Goal: Information Seeking & Learning: Compare options

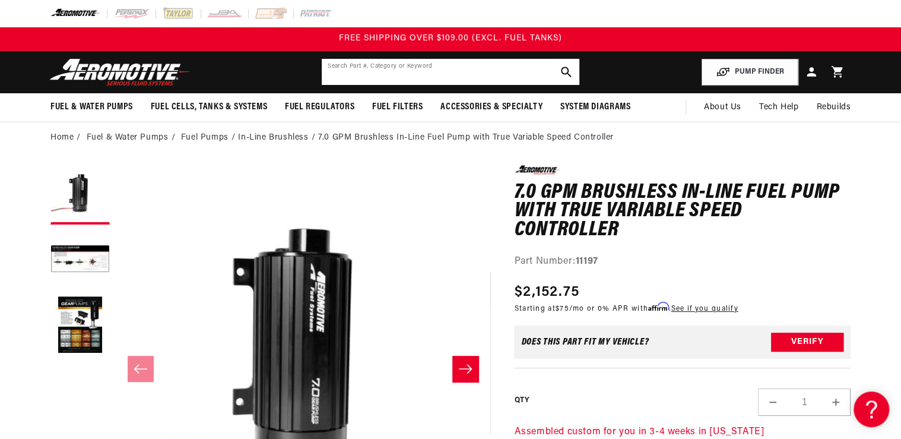
click at [373, 78] on input "text" at bounding box center [451, 72] width 258 height 26
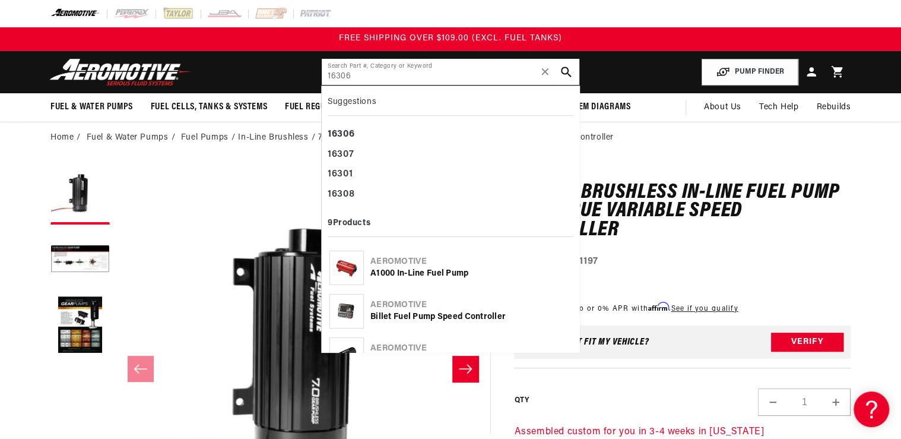
type input "16306"
click at [344, 309] on img at bounding box center [346, 311] width 33 height 23
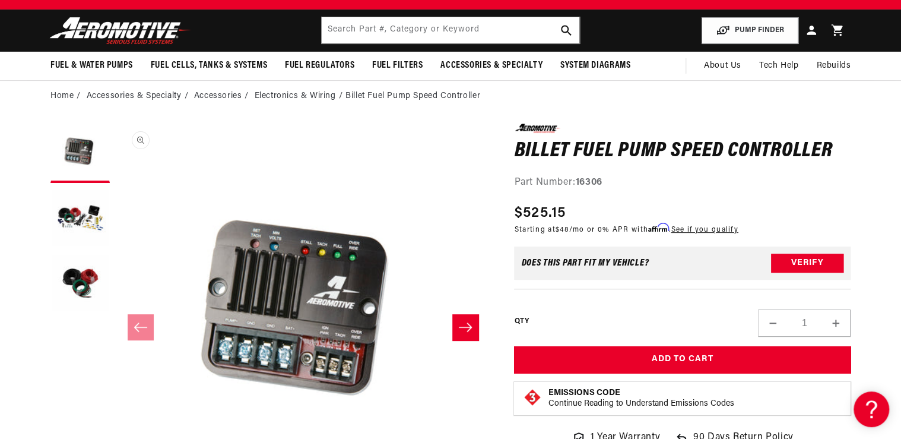
scroll to position [95, 0]
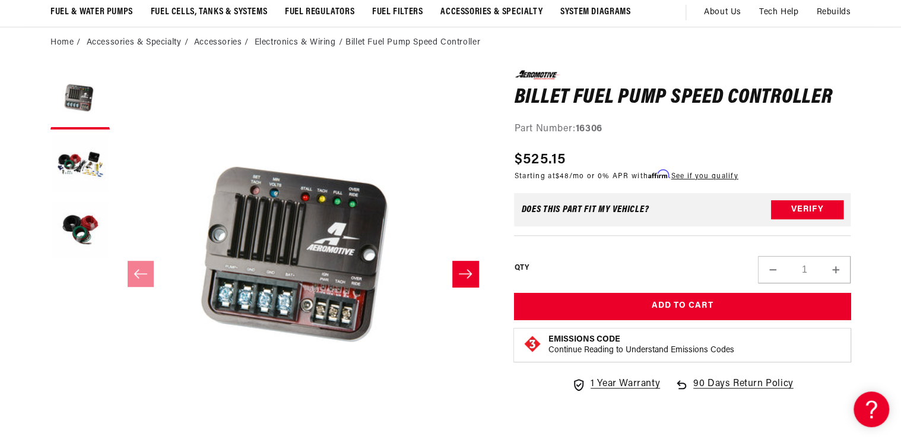
click at [459, 271] on icon "Slide right" at bounding box center [465, 274] width 14 height 12
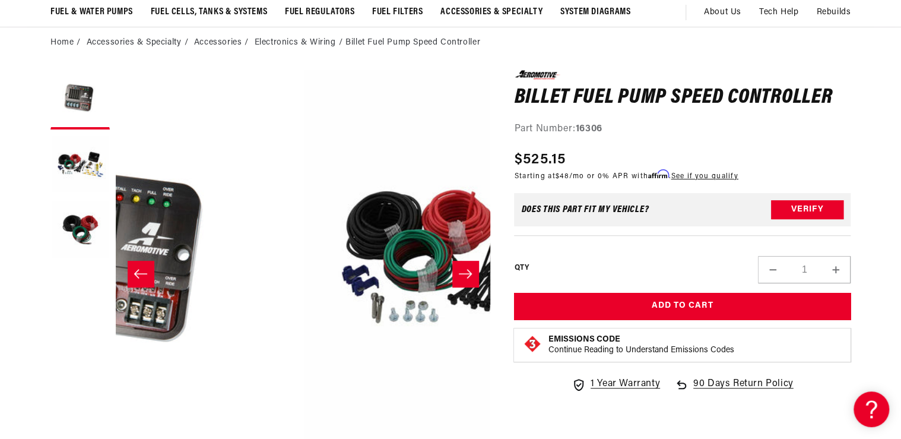
scroll to position [0, 375]
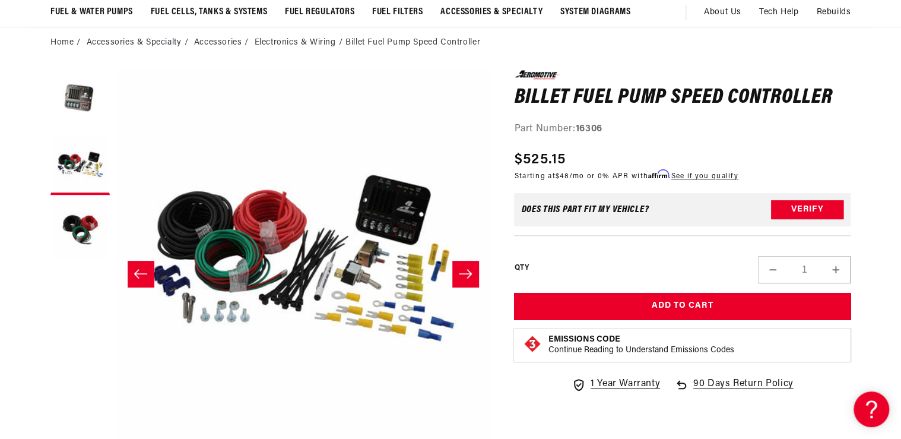
click at [131, 279] on button "Slide left" at bounding box center [141, 274] width 26 height 26
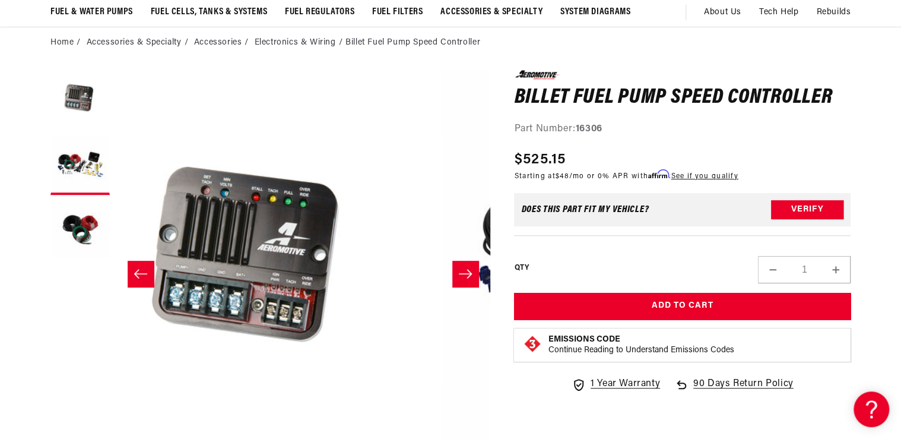
scroll to position [0, 0]
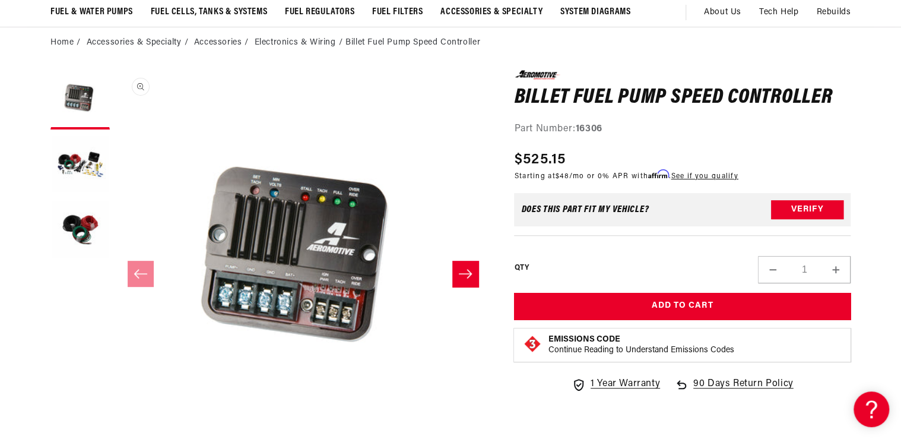
click at [116, 431] on button "Open media 1 in modal" at bounding box center [116, 445] width 0 height 0
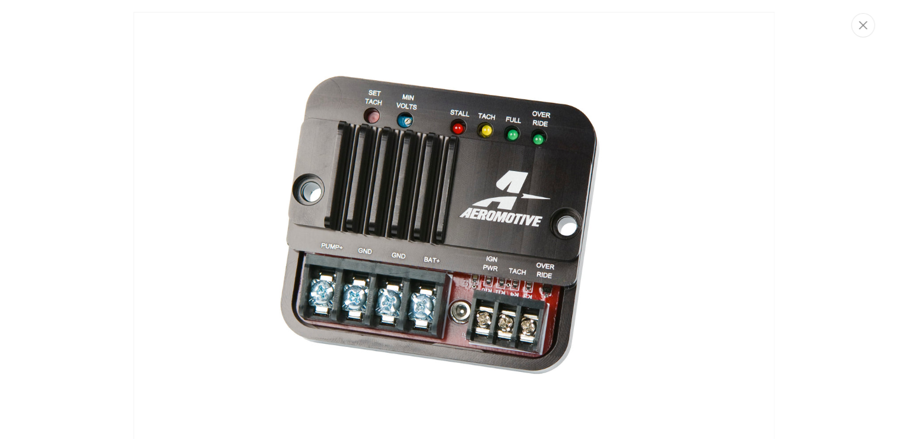
scroll to position [11, 0]
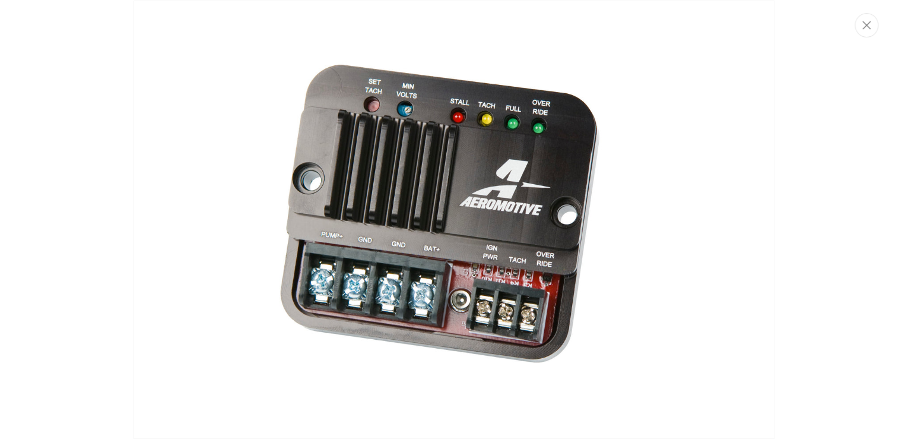
click at [540, 220] on img "Media gallery" at bounding box center [454, 220] width 641 height 438
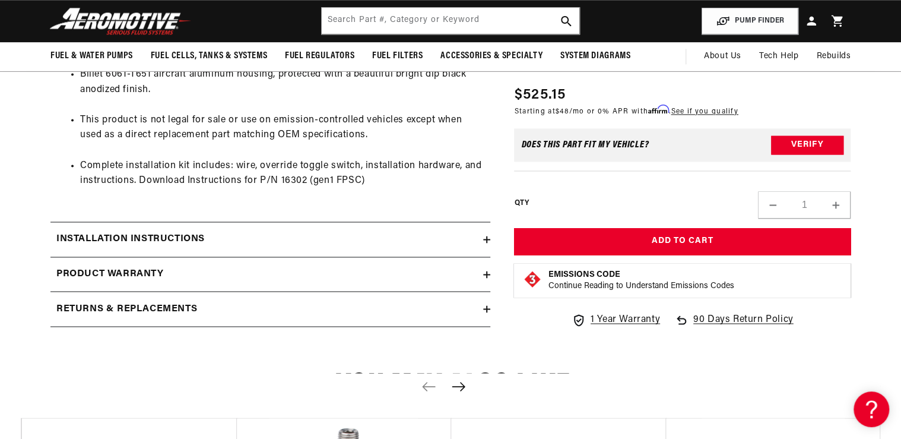
scroll to position [842, 0]
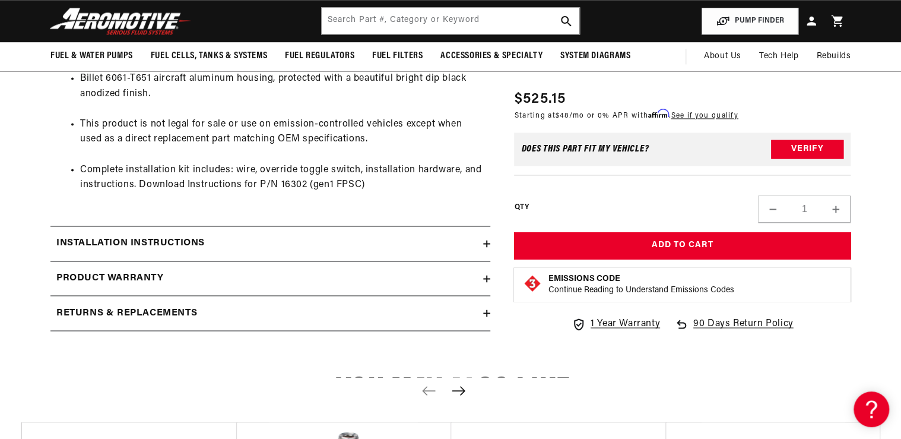
drag, startPoint x: 170, startPoint y: 236, endPoint x: 193, endPoint y: 241, distance: 23.8
click at [170, 236] on h2 "Installation Instructions" at bounding box center [130, 243] width 148 height 15
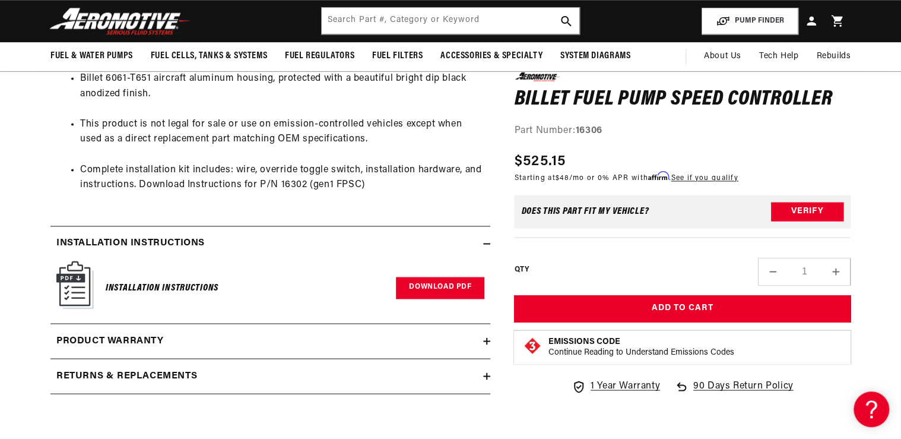
click at [404, 286] on link "Download PDF" at bounding box center [440, 288] width 88 height 22
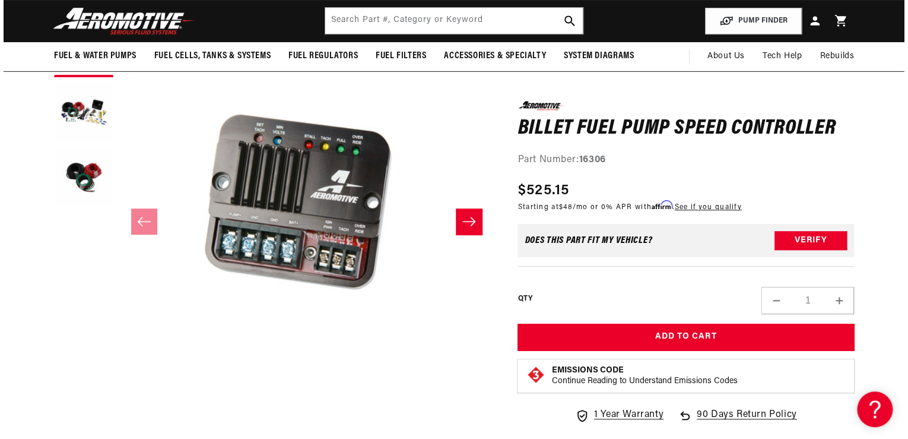
scroll to position [225, 0]
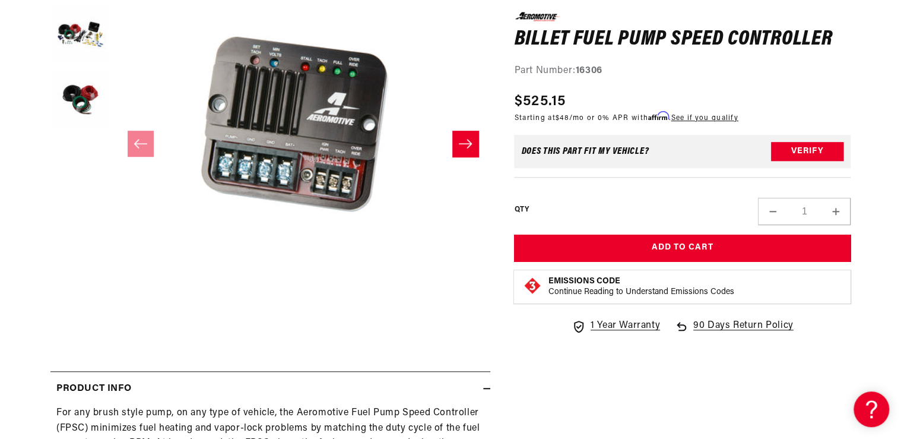
click at [116, 315] on button "Open media 1 in modal" at bounding box center [116, 315] width 0 height 0
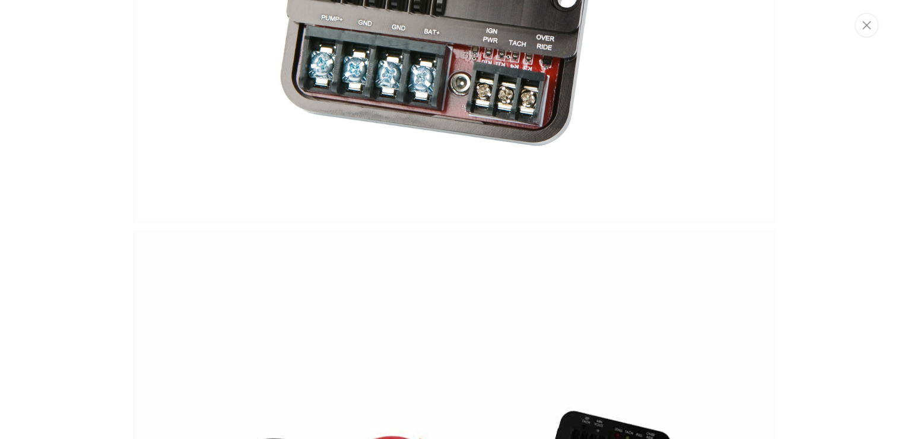
scroll to position [0, 0]
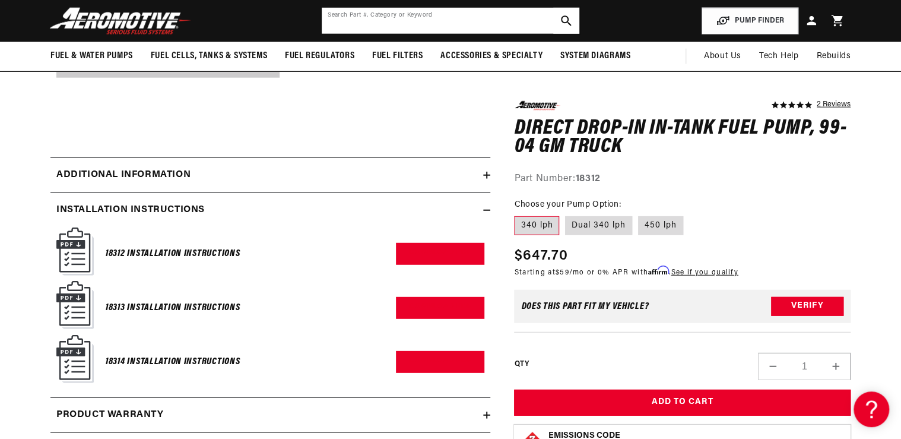
click at [340, 23] on input "text" at bounding box center [451, 21] width 258 height 26
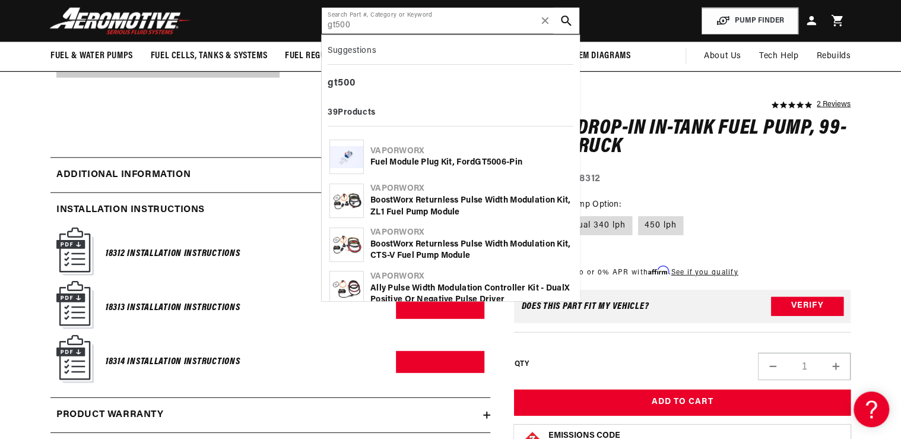
type input "gt500"
click at [470, 160] on div "Fuel Module Plug Kit, Ford GT500 6-Pin" at bounding box center [470, 163] width 201 height 12
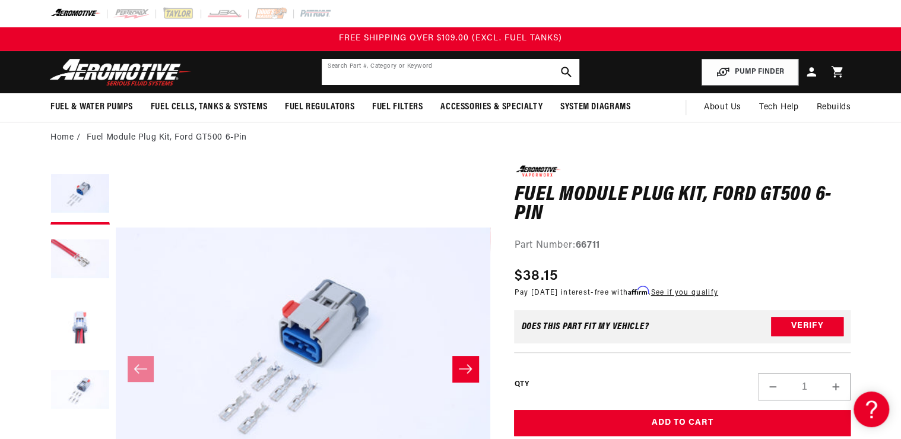
click at [368, 71] on input "text" at bounding box center [451, 72] width 258 height 26
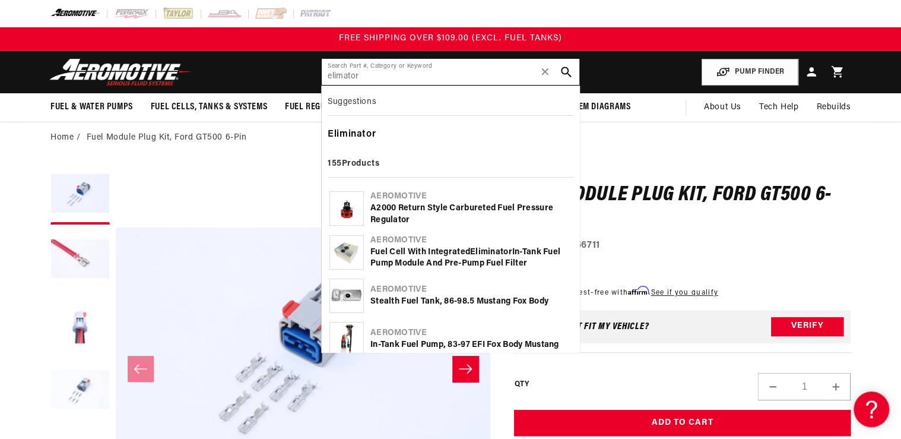
type input "elimator"
click at [365, 134] on div "Eliminator" at bounding box center [451, 135] width 246 height 20
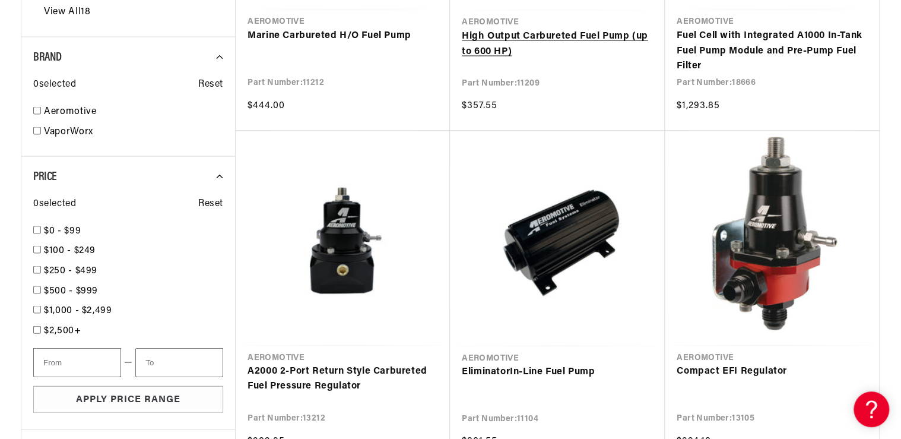
scroll to position [1187, 0]
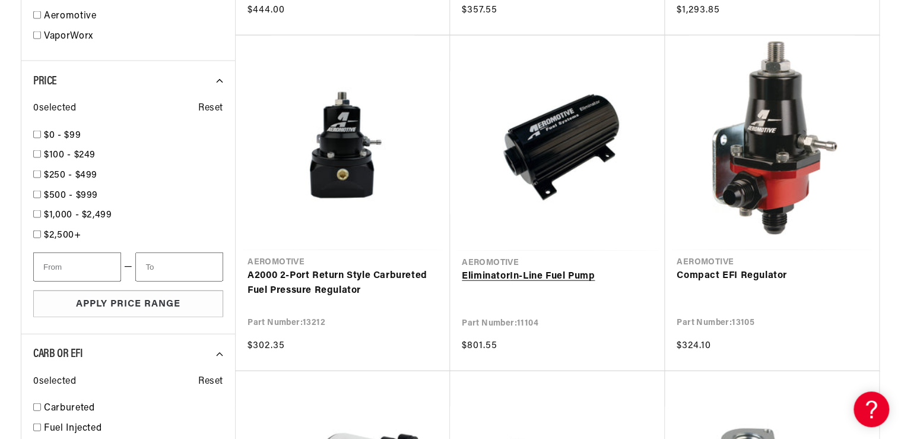
click at [500, 275] on link "Eliminator In-Line Fuel Pump" at bounding box center [557, 276] width 191 height 15
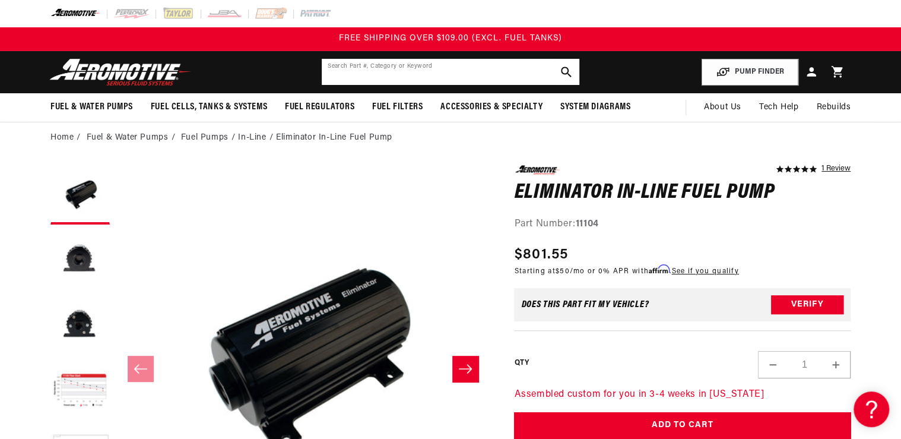
drag, startPoint x: 358, startPoint y: 72, endPoint x: 351, endPoint y: 71, distance: 6.6
click at [354, 71] on input "text" at bounding box center [451, 72] width 258 height 26
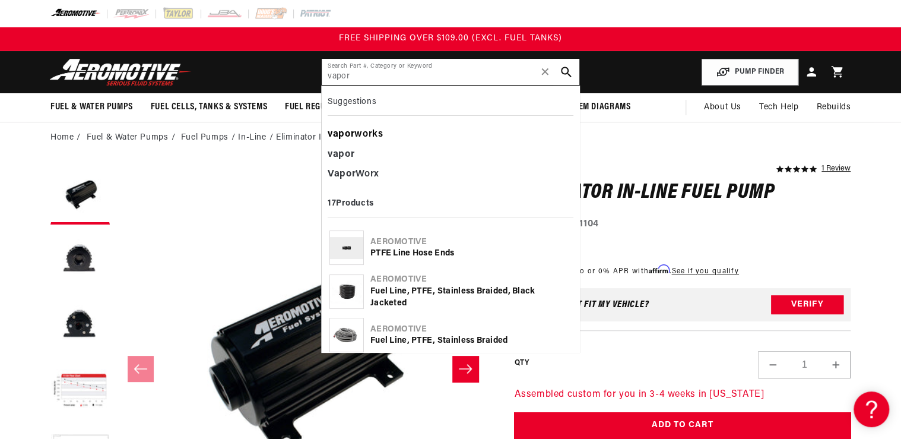
type input "vapor"
click at [370, 134] on div "vapor works" at bounding box center [451, 135] width 246 height 20
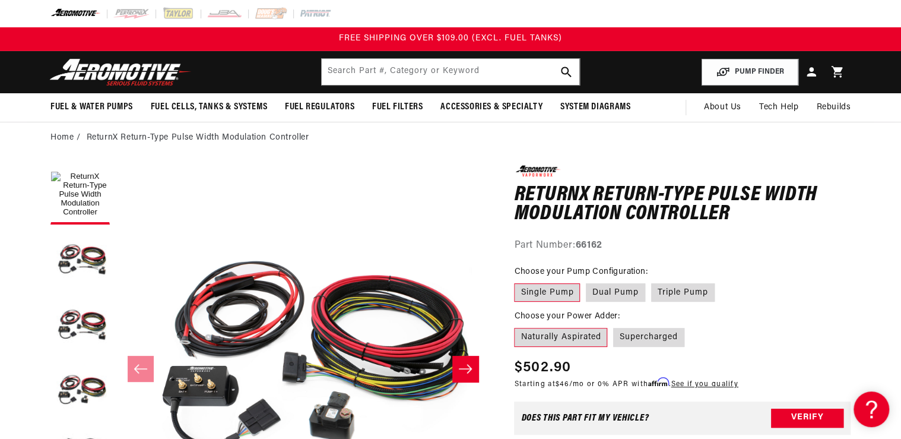
click at [535, 290] on label "Single Pump" at bounding box center [547, 292] width 66 height 19
click at [518, 281] on input "Single Pump" at bounding box center [517, 281] width 1 height 1
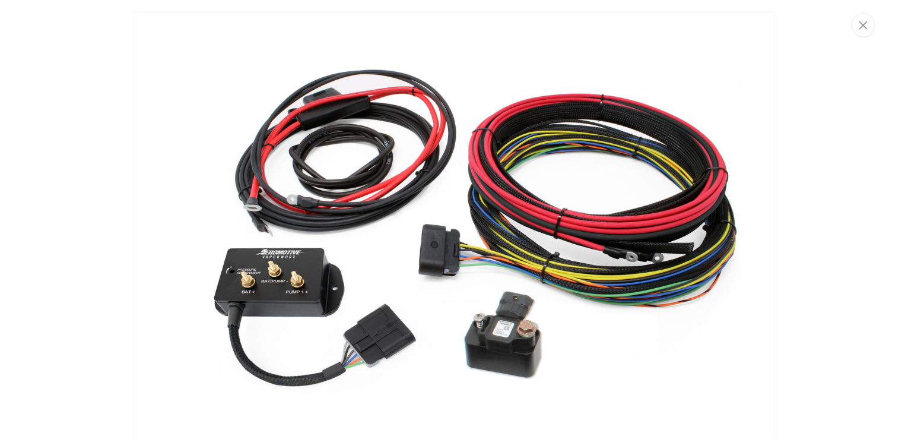
scroll to position [6, 0]
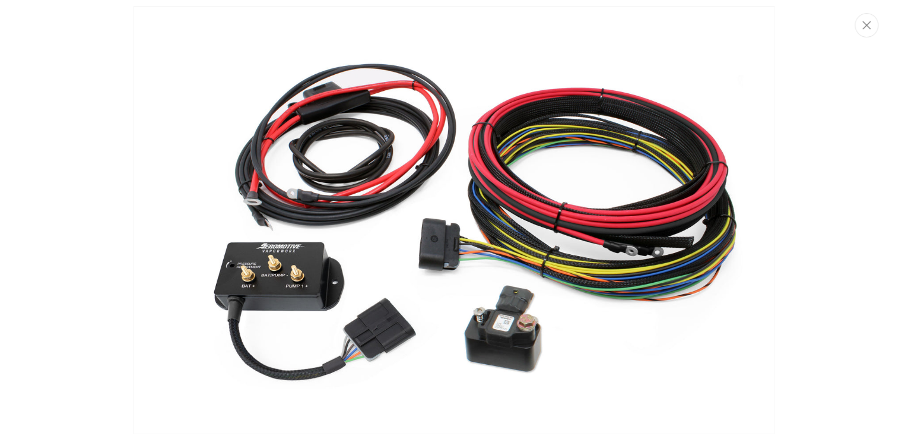
click at [486, 282] on img "Media gallery" at bounding box center [454, 220] width 641 height 428
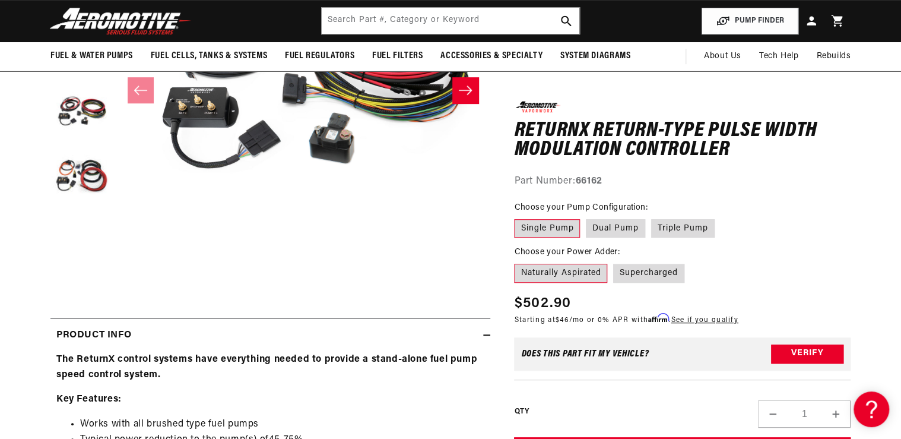
scroll to position [224, 0]
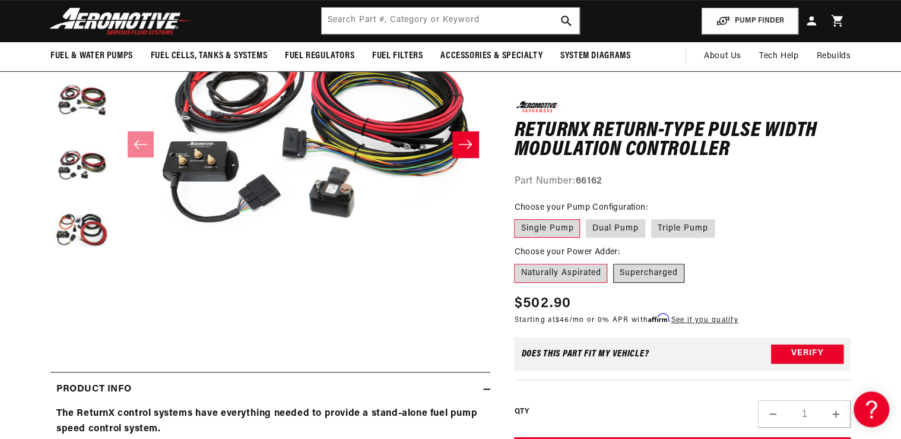
click at [636, 277] on label "Supercharged" at bounding box center [648, 273] width 71 height 19
click at [614, 262] on input "Supercharged" at bounding box center [613, 261] width 1 height 1
radio input "true"
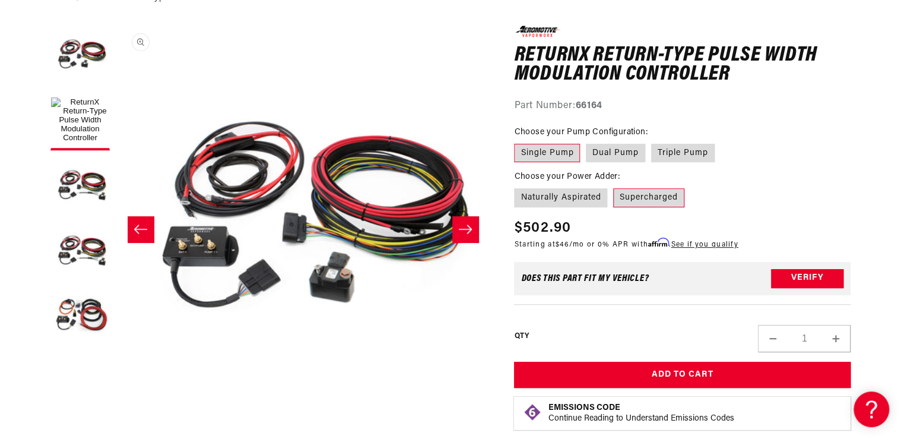
scroll to position [129, 0]
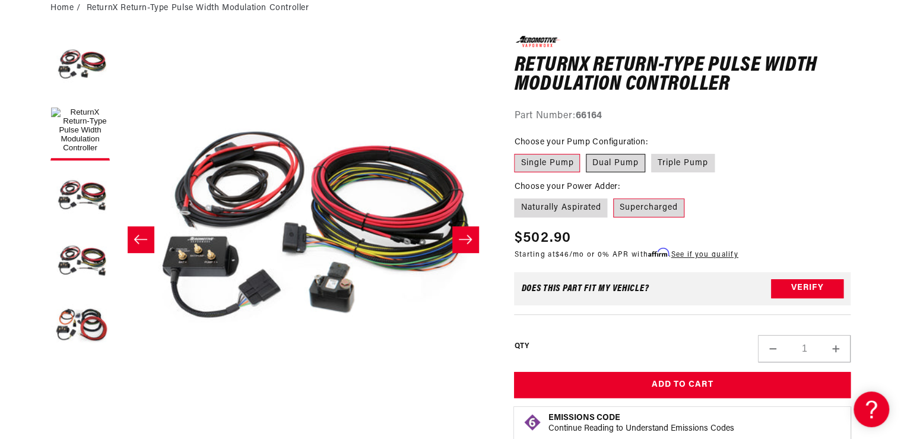
click at [618, 164] on label "Dual Pump" at bounding box center [615, 163] width 59 height 19
click at [587, 152] on input "Dual Pump" at bounding box center [586, 151] width 1 height 1
radio input "true"
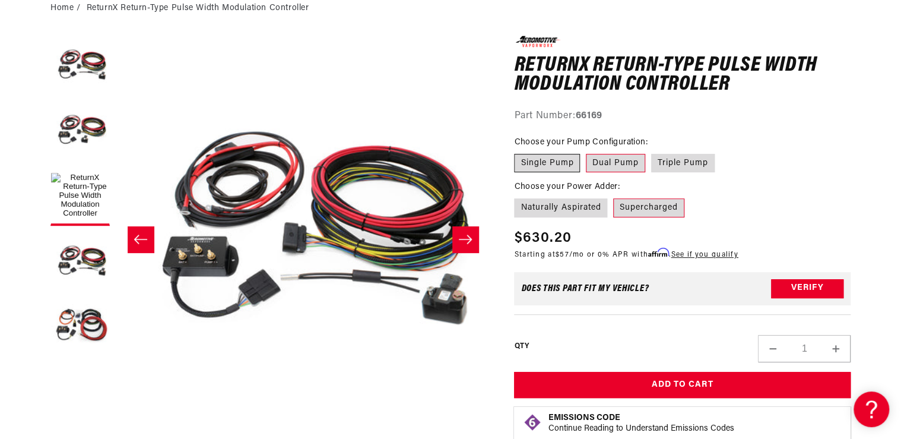
click at [559, 161] on label "Single Pump" at bounding box center [547, 163] width 66 height 19
click at [518, 152] on input "Single Pump" at bounding box center [517, 151] width 1 height 1
radio input "true"
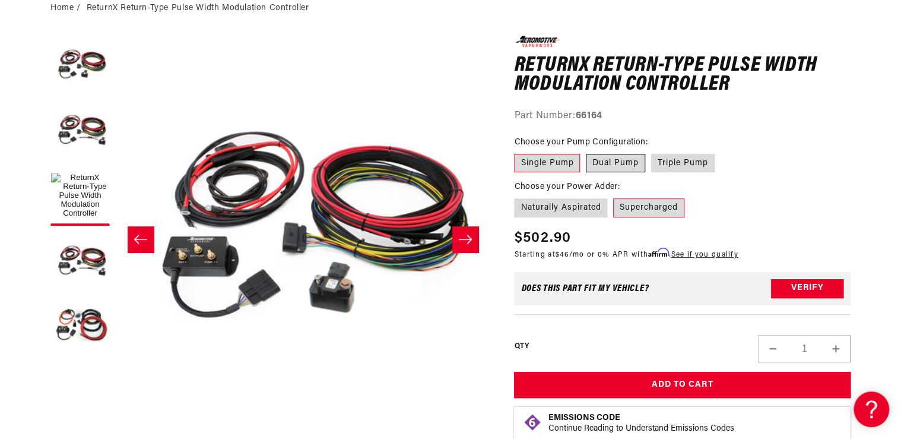
click at [608, 158] on label "Dual Pump" at bounding box center [615, 163] width 59 height 19
click at [587, 152] on input "Dual Pump" at bounding box center [586, 151] width 1 height 1
radio input "true"
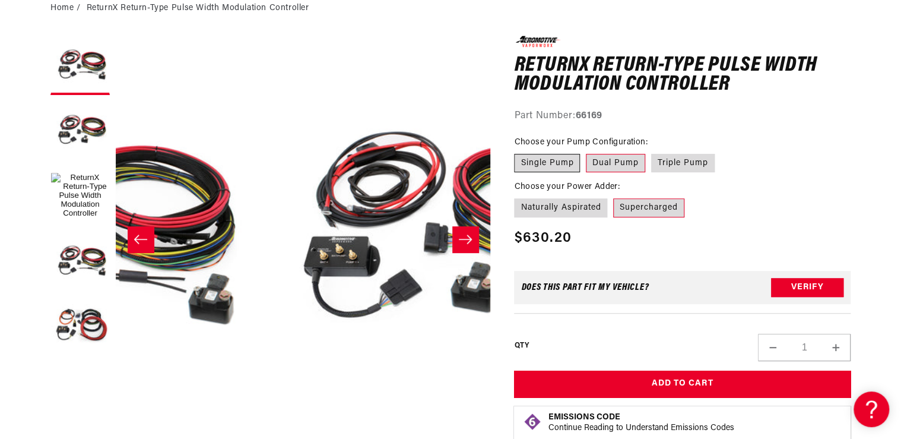
scroll to position [0, 81]
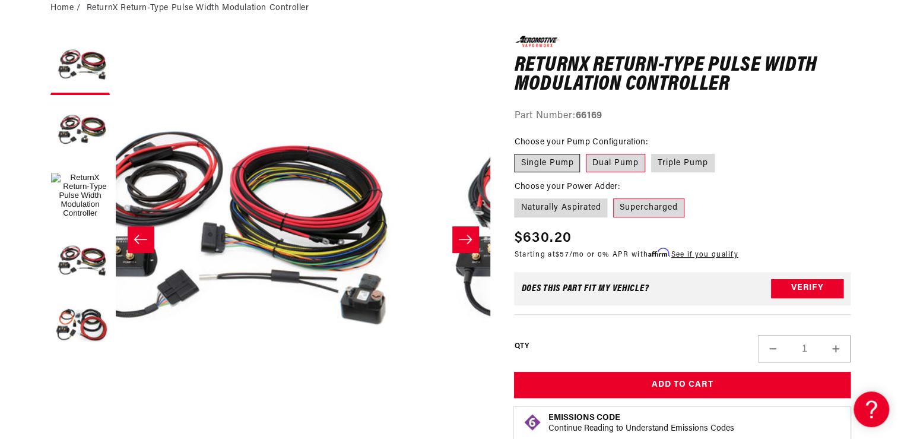
click at [559, 160] on label "Single Pump" at bounding box center [547, 163] width 66 height 19
click at [518, 152] on input "Single Pump" at bounding box center [517, 151] width 1 height 1
radio input "true"
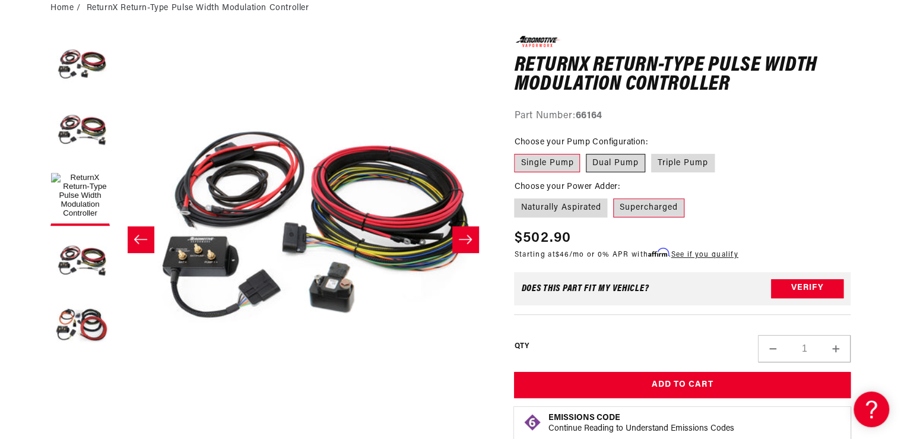
click at [620, 161] on label "Dual Pump" at bounding box center [615, 163] width 59 height 19
click at [587, 152] on input "Dual Pump" at bounding box center [586, 151] width 1 height 1
radio input "true"
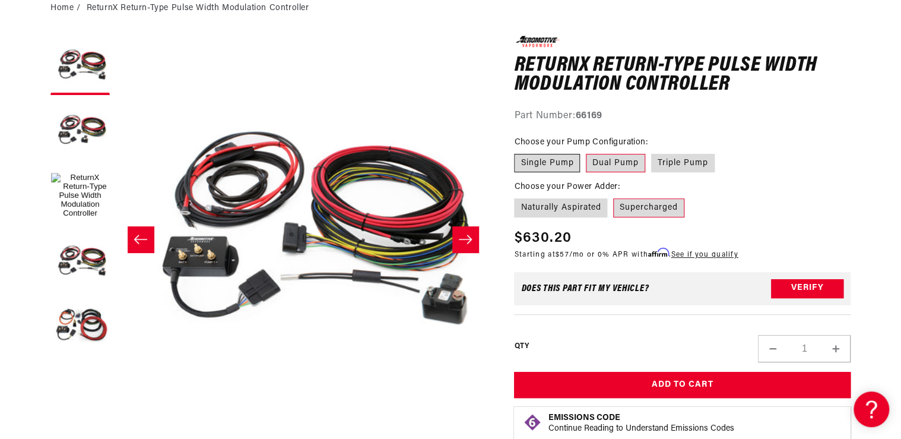
drag, startPoint x: 664, startPoint y: 159, endPoint x: 557, endPoint y: 161, distance: 106.9
click at [663, 159] on label "Triple Pump" at bounding box center [683, 163] width 64 height 19
click at [652, 152] on input "Triple Pump" at bounding box center [651, 151] width 1 height 1
radio input "true"
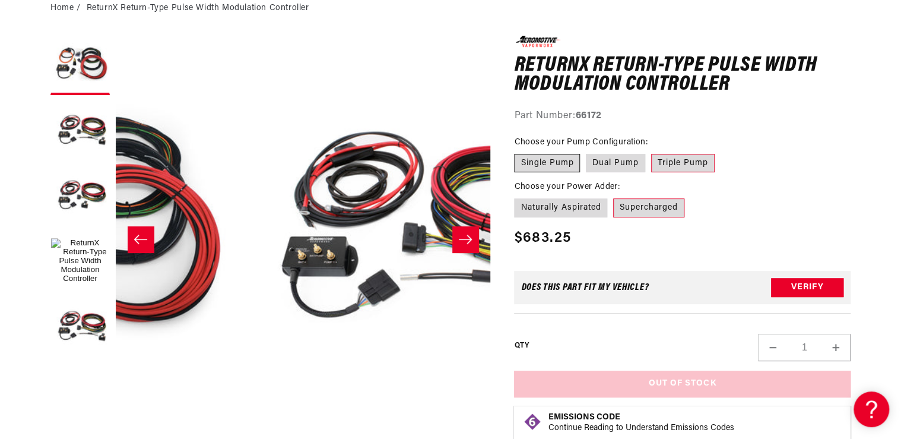
scroll to position [0, 81]
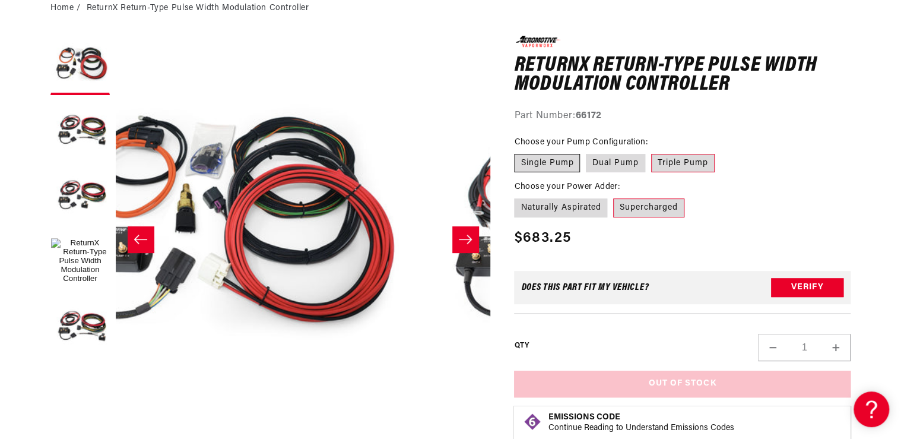
click at [556, 160] on label "Single Pump" at bounding box center [547, 163] width 66 height 19
click at [518, 152] on input "Single Pump" at bounding box center [517, 151] width 1 height 1
radio input "true"
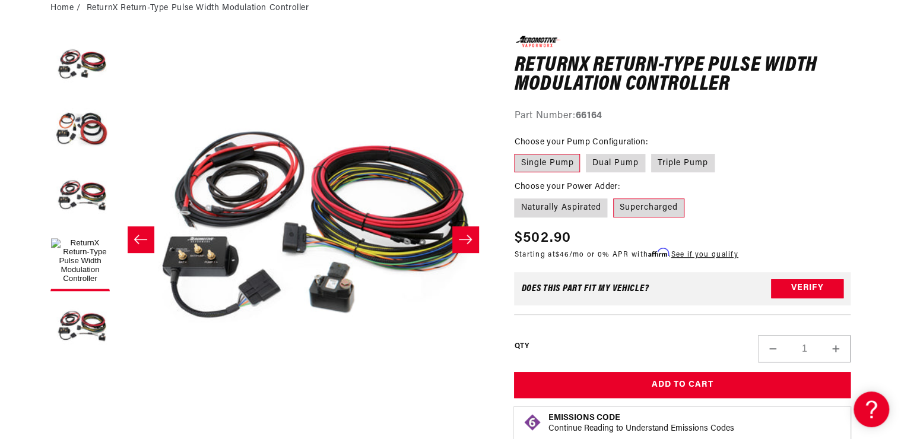
click at [549, 167] on label "Single Pump" at bounding box center [547, 163] width 66 height 19
click at [518, 152] on input "Single Pump" at bounding box center [517, 151] width 1 height 1
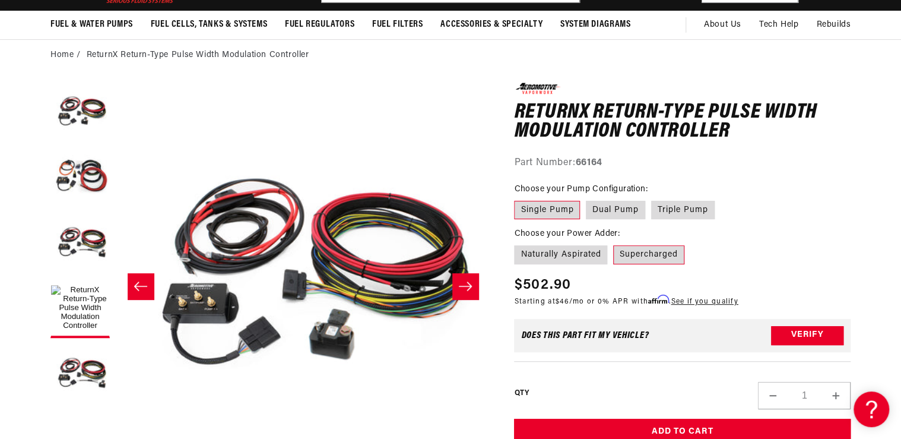
scroll to position [95, 0]
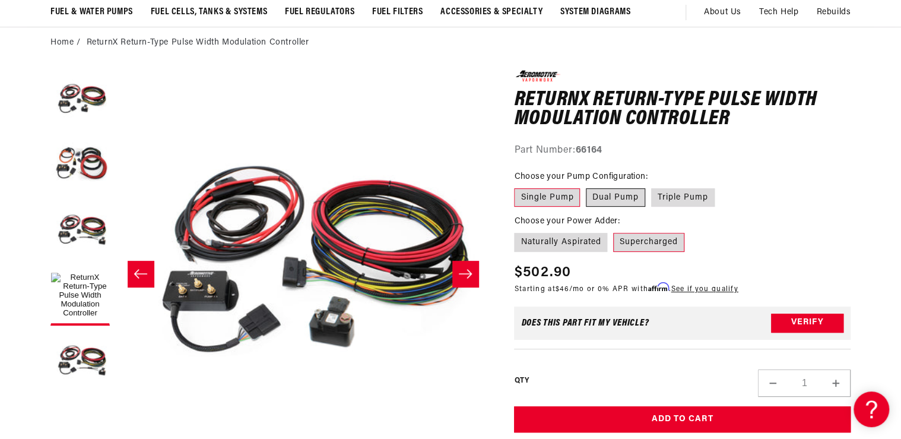
click at [629, 191] on label "Dual Pump" at bounding box center [615, 197] width 59 height 19
click at [587, 186] on input "Dual Pump" at bounding box center [586, 186] width 1 height 1
radio input "true"
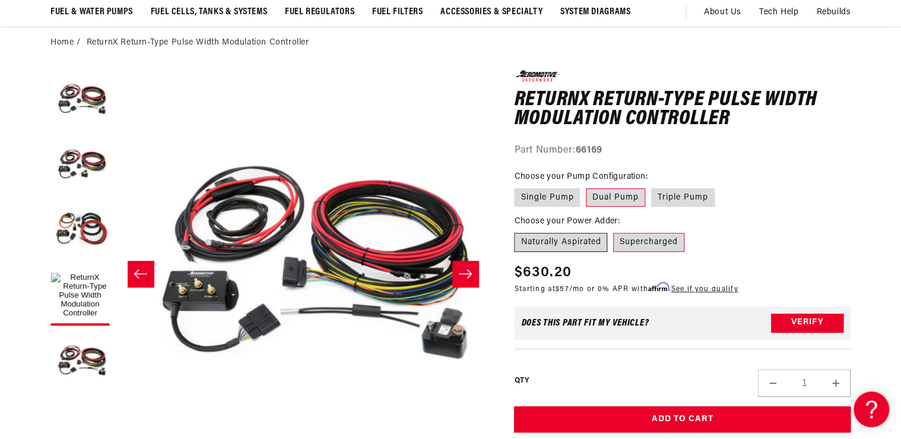
click at [534, 243] on label "Naturally Aspirated" at bounding box center [560, 242] width 93 height 19
click at [518, 231] on input "Naturally Aspirated" at bounding box center [517, 230] width 1 height 1
radio input "true"
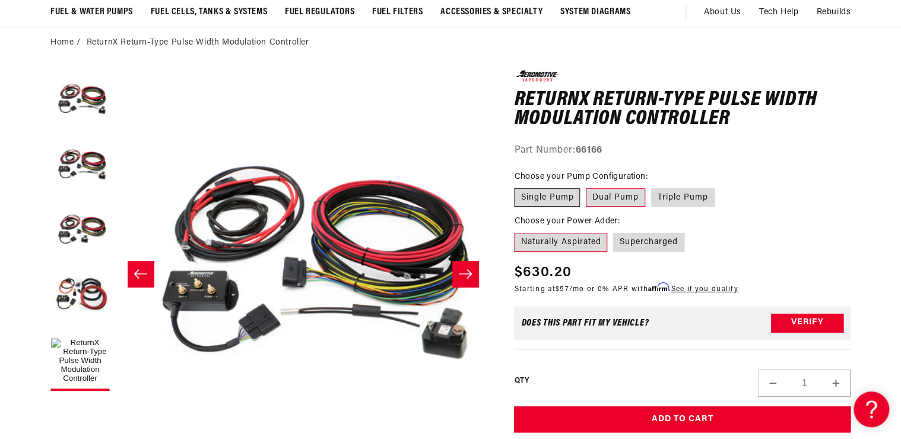
click at [542, 198] on label "Single Pump" at bounding box center [547, 197] width 66 height 19
click at [518, 186] on input "Single Pump" at bounding box center [517, 186] width 1 height 1
radio input "true"
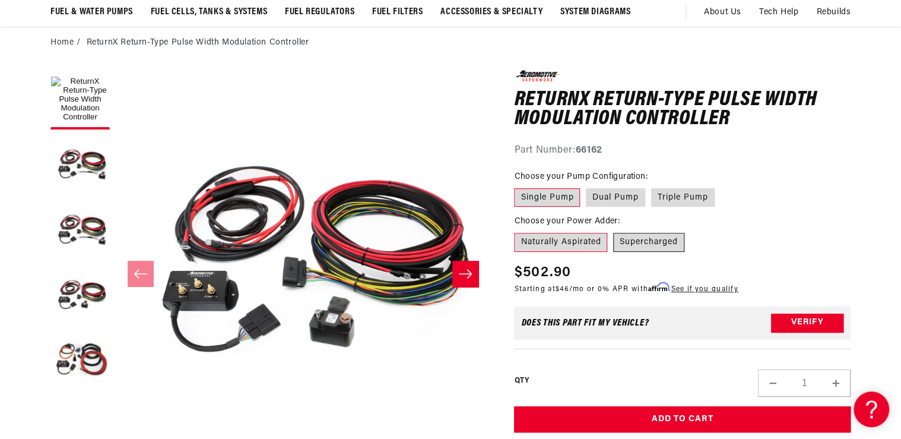
click at [650, 240] on label "Supercharged" at bounding box center [648, 242] width 71 height 19
click at [614, 231] on input "Supercharged" at bounding box center [613, 230] width 1 height 1
radio input "true"
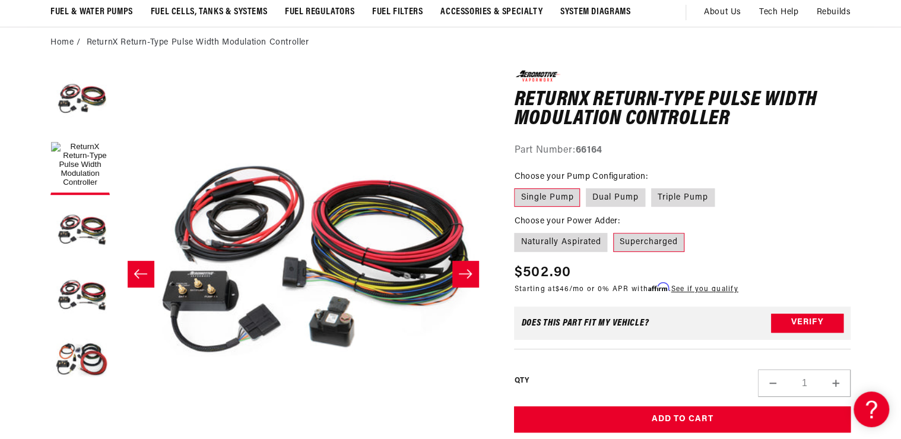
click at [648, 241] on label "Supercharged" at bounding box center [648, 242] width 71 height 19
click at [614, 231] on input "Supercharged" at bounding box center [613, 230] width 1 height 1
click at [565, 233] on label "Naturally Aspirated" at bounding box center [560, 242] width 93 height 19
click at [518, 231] on input "Naturally Aspirated" at bounding box center [517, 230] width 1 height 1
radio input "true"
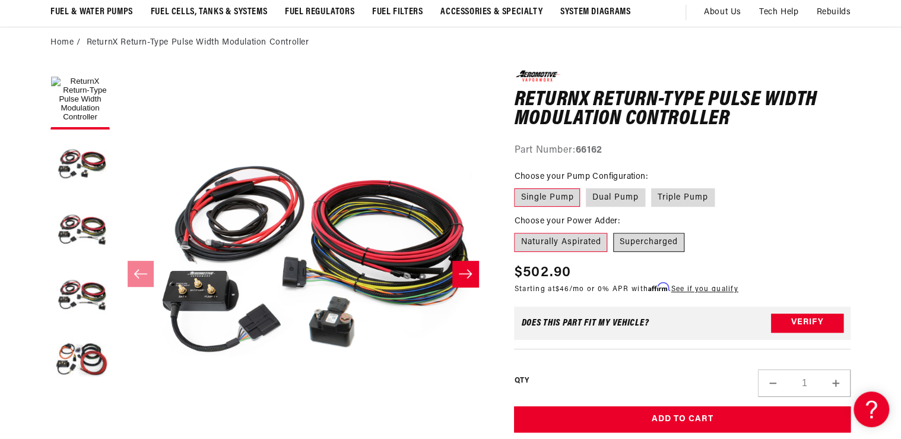
click at [648, 240] on label "Supercharged" at bounding box center [648, 242] width 71 height 19
click at [614, 231] on input "Supercharged" at bounding box center [613, 230] width 1 height 1
radio input "true"
